Goal: Information Seeking & Learning: Check status

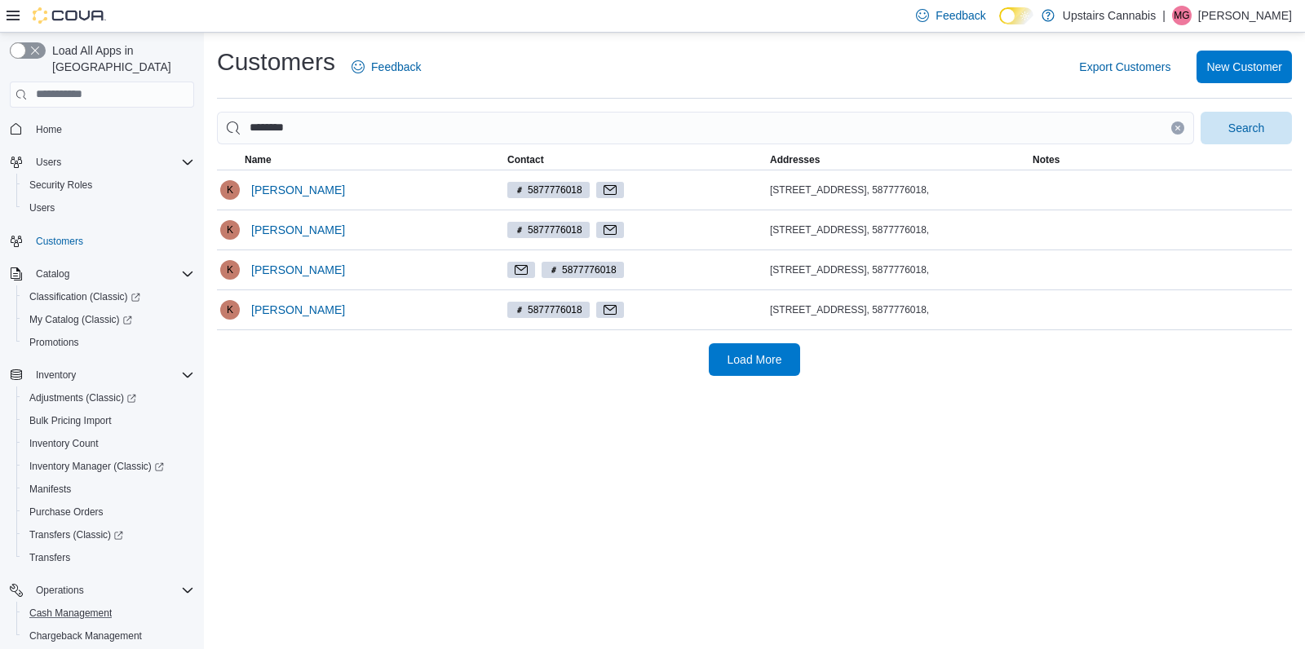
scroll to position [158, 0]
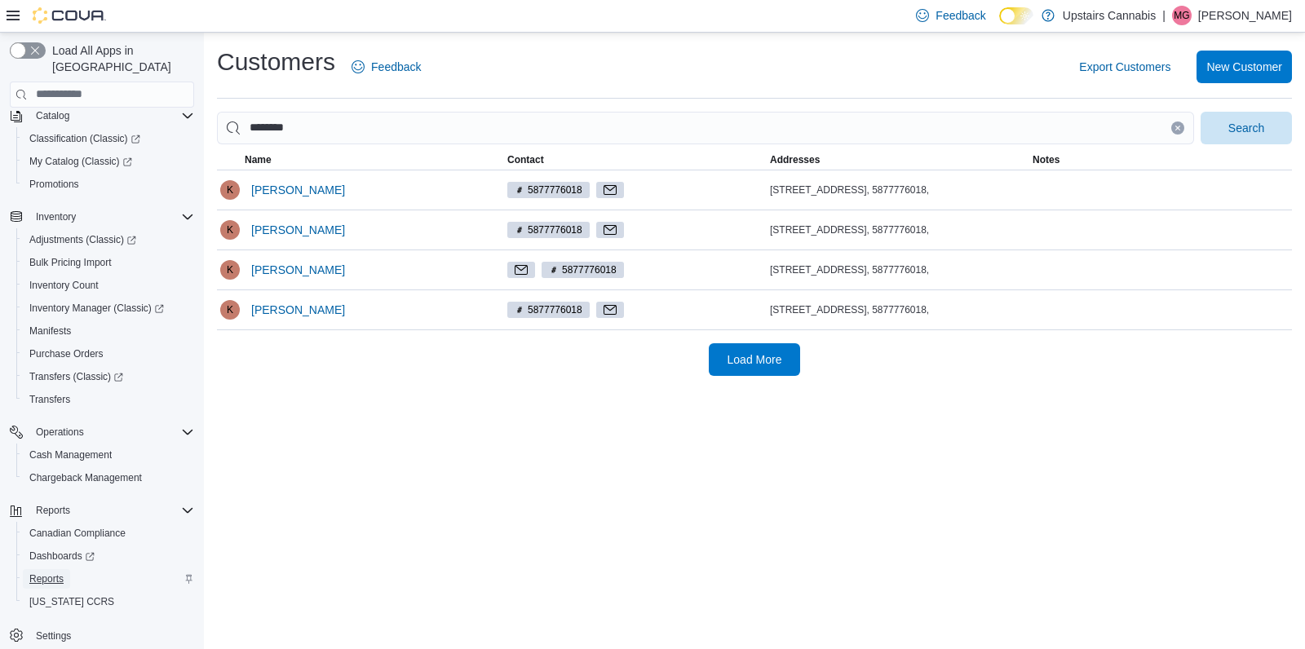
click at [46, 572] on span "Reports" at bounding box center [46, 578] width 34 height 13
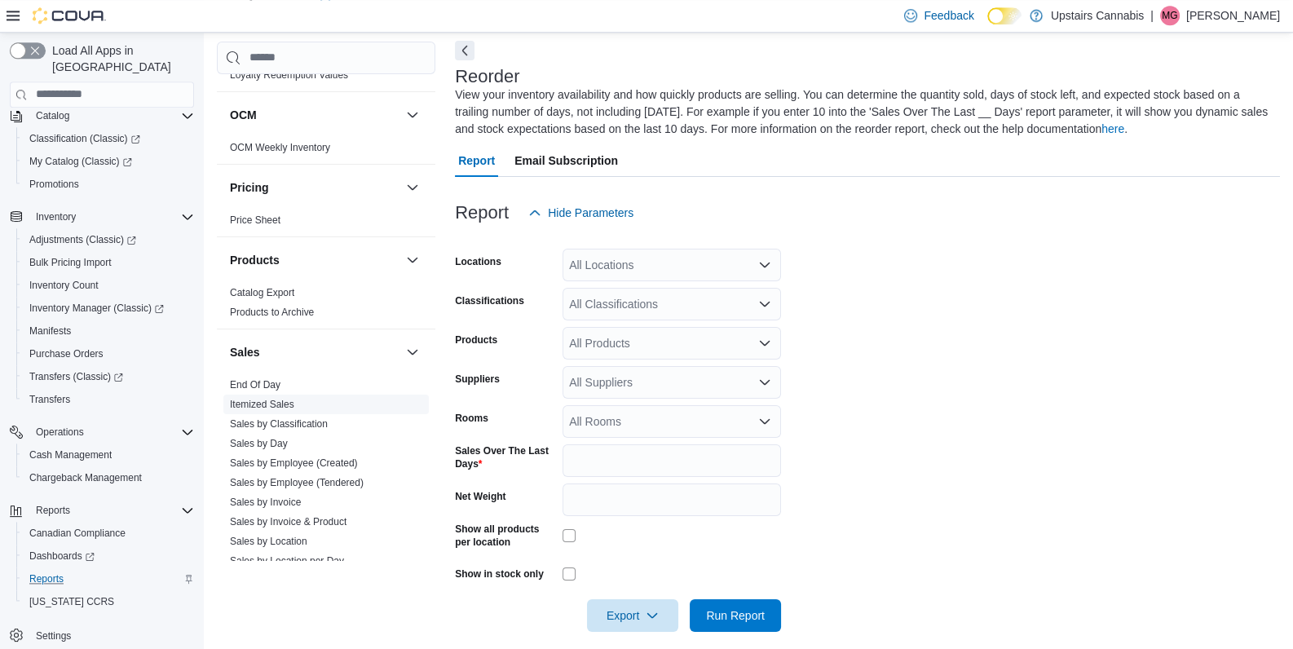
scroll to position [72, 0]
click at [263, 394] on span "Itemized Sales" at bounding box center [325, 404] width 205 height 20
click at [259, 378] on link "End Of Day" at bounding box center [255, 383] width 51 height 11
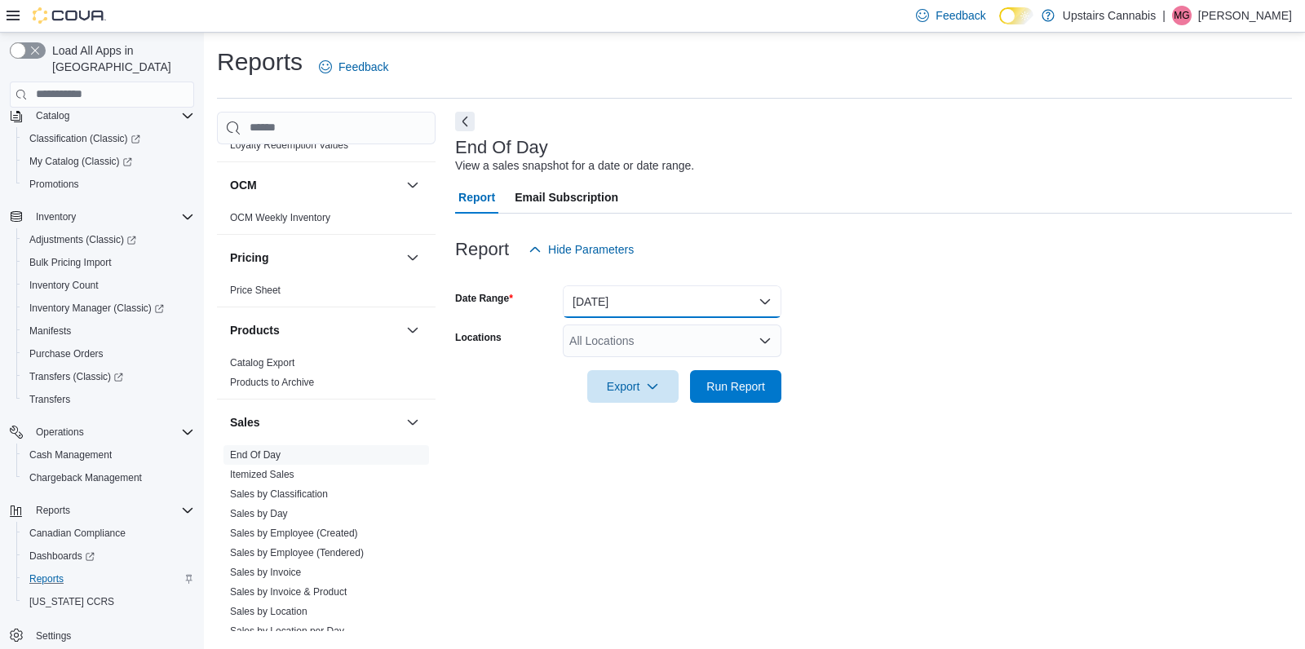
click at [628, 293] on button "[DATE]" at bounding box center [672, 301] width 219 height 33
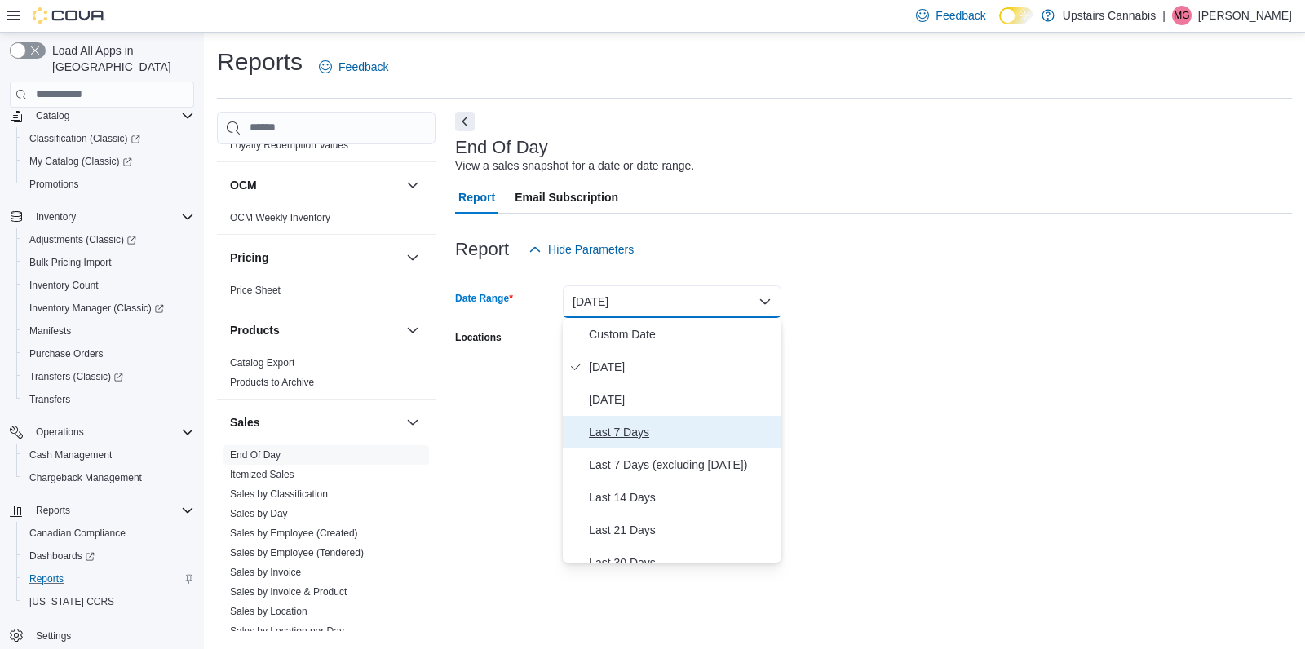
click at [649, 431] on span "Last 7 Days" at bounding box center [682, 432] width 186 height 20
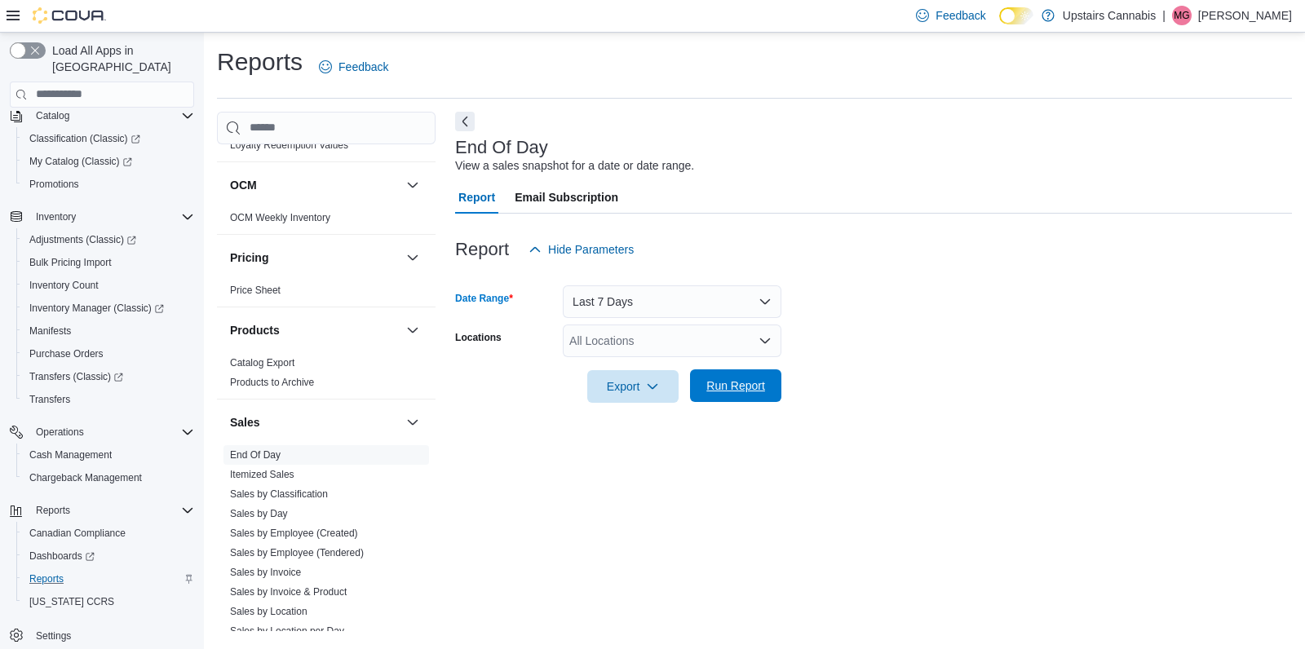
click at [733, 387] on span "Run Report" at bounding box center [735, 386] width 59 height 16
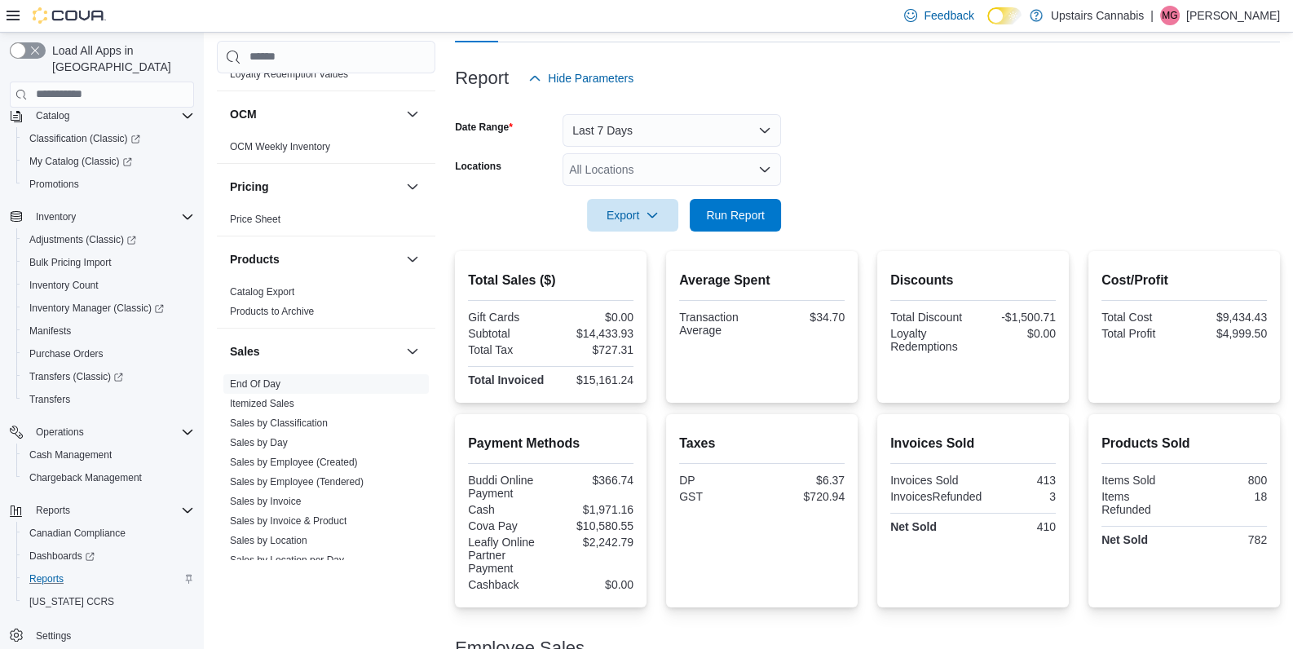
scroll to position [257, 0]
